Goal: Task Accomplishment & Management: Manage account settings

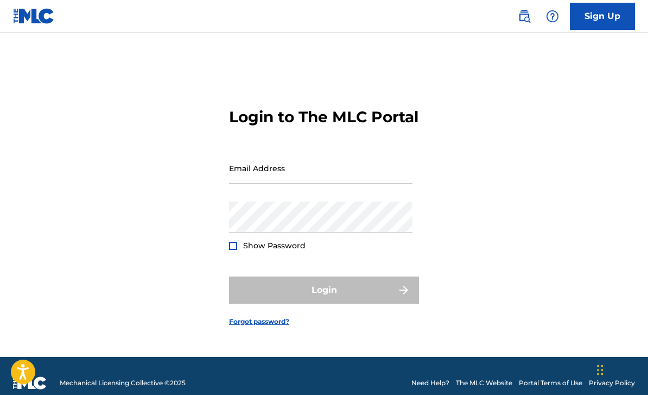
click at [340, 183] on input "Email Address" at bounding box center [320, 168] width 183 height 31
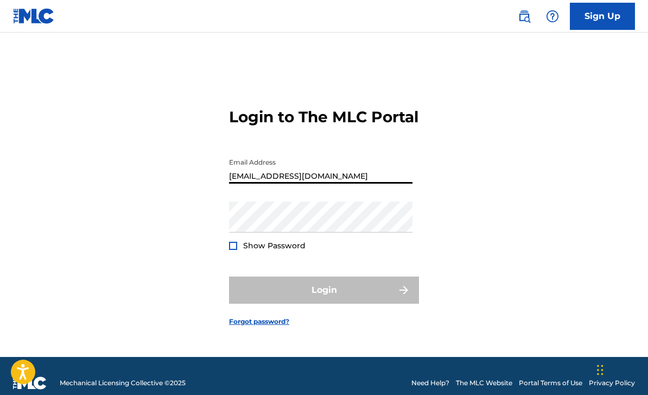
type input "[EMAIL_ADDRESS][DOMAIN_NAME]"
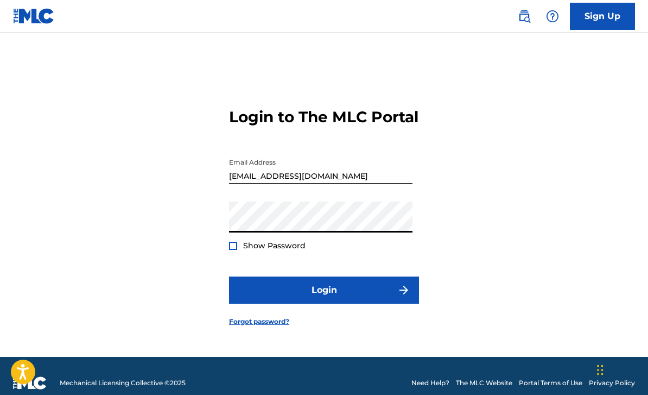
click at [236, 250] on div at bounding box center [233, 246] width 8 height 8
click at [307, 303] on button "Login" at bounding box center [324, 289] width 190 height 27
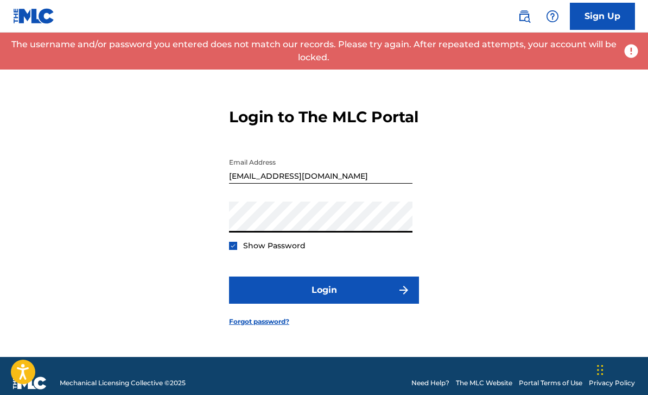
click at [321, 303] on button "Login" at bounding box center [324, 289] width 190 height 27
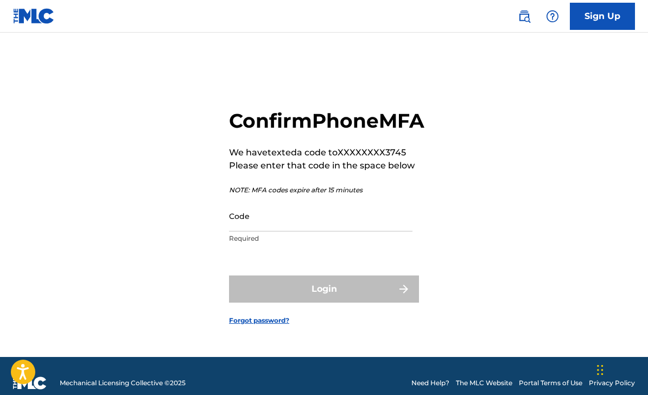
click at [292, 231] on input "Code" at bounding box center [320, 215] width 183 height 31
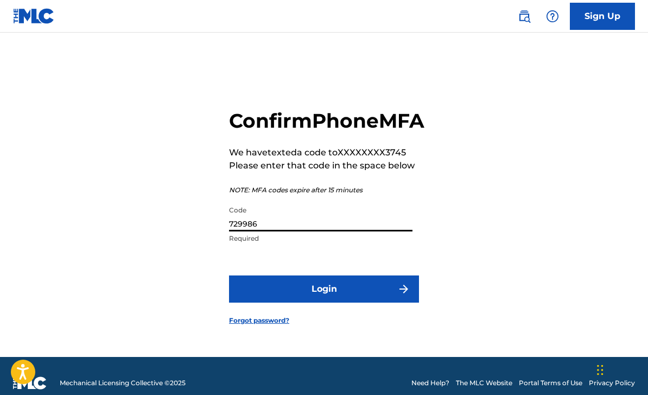
type input "729986"
click at [275, 302] on button "Login" at bounding box center [324, 288] width 190 height 27
